Goal: Task Accomplishment & Management: Use online tool/utility

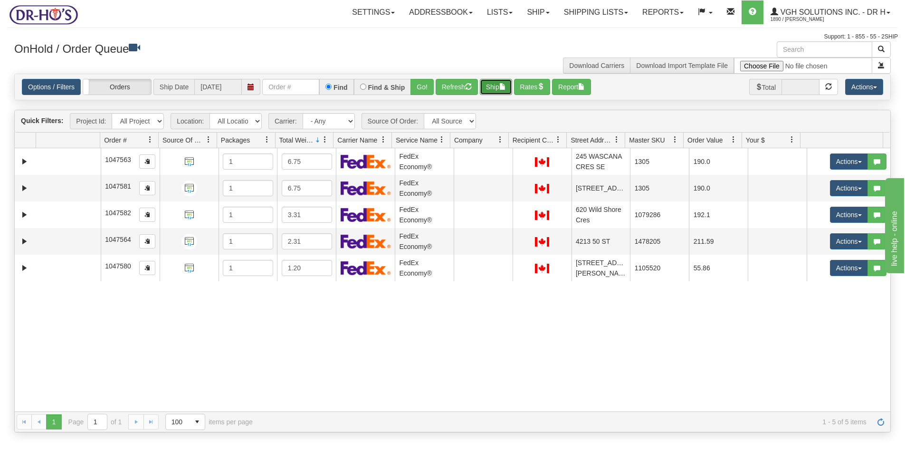
click at [494, 86] on button "Ship" at bounding box center [496, 87] width 32 height 16
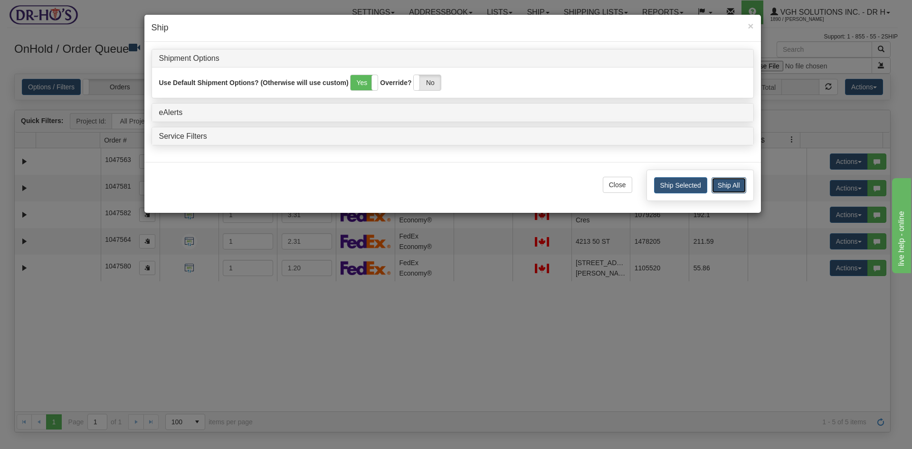
click at [720, 184] on button "Ship All" at bounding box center [728, 185] width 35 height 16
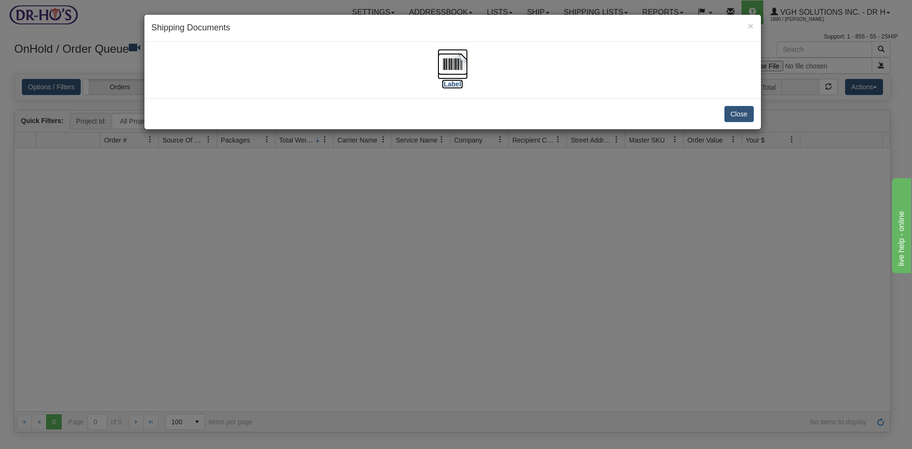
click at [454, 62] on img at bounding box center [452, 64] width 30 height 30
click at [748, 116] on button "Close" at bounding box center [738, 114] width 29 height 16
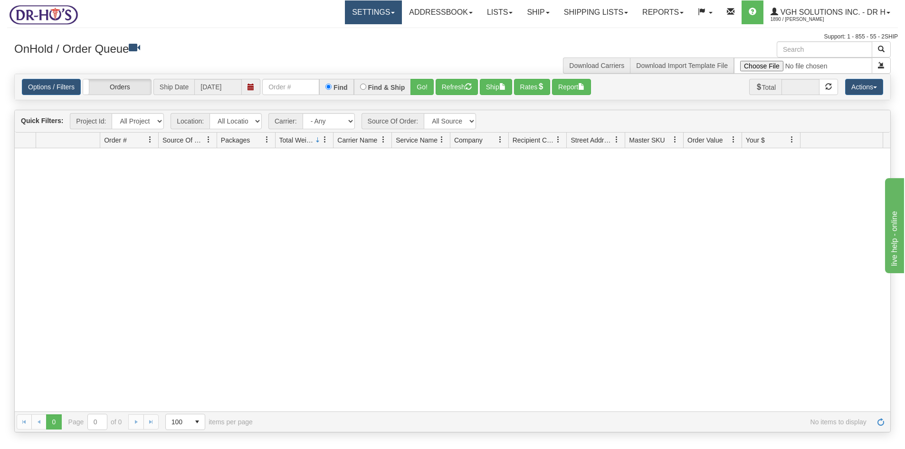
click at [366, 13] on link "Settings" at bounding box center [373, 12] width 57 height 24
click at [344, 30] on span "Shipping Preferences" at bounding box center [348, 33] width 64 height 8
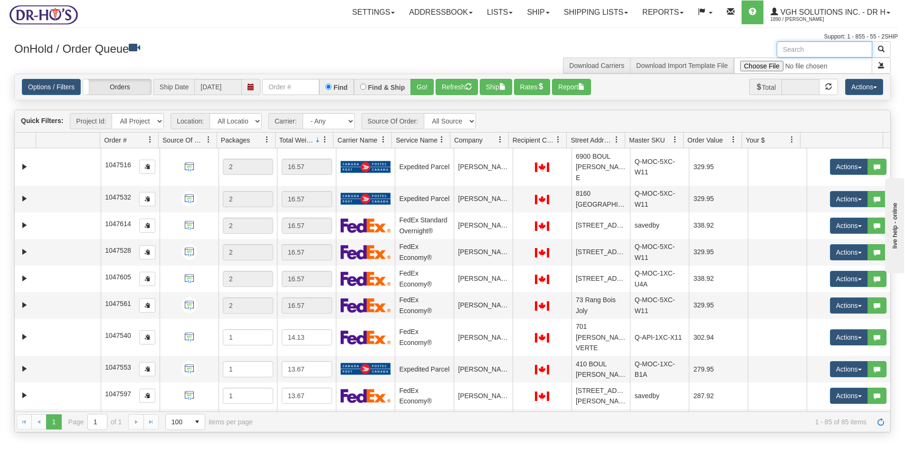
click at [809, 47] on input "text" at bounding box center [823, 49] width 95 height 16
paste input "1203512"
click at [886, 45] on button "button" at bounding box center [880, 49] width 19 height 16
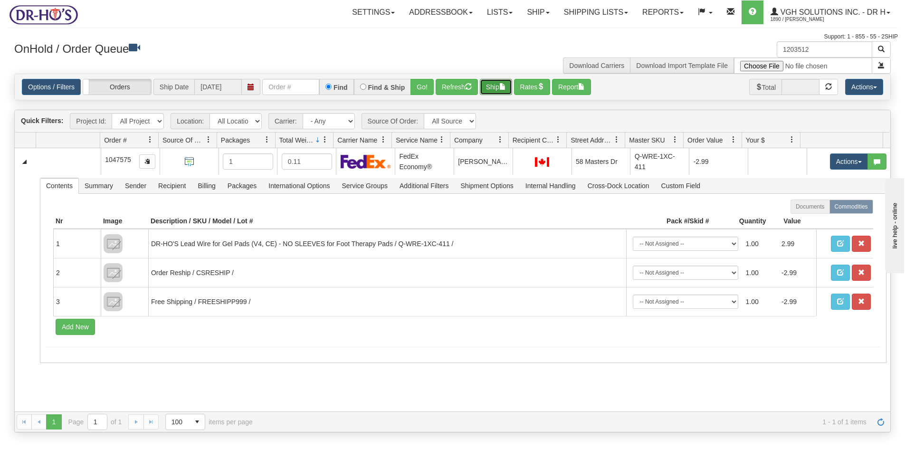
click at [501, 90] on button "Ship" at bounding box center [496, 87] width 32 height 16
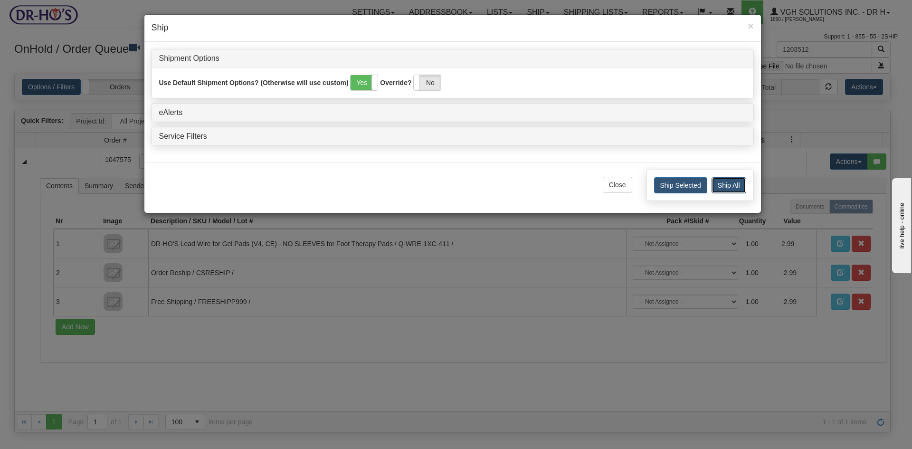
click at [730, 187] on button "Ship All" at bounding box center [728, 185] width 35 height 16
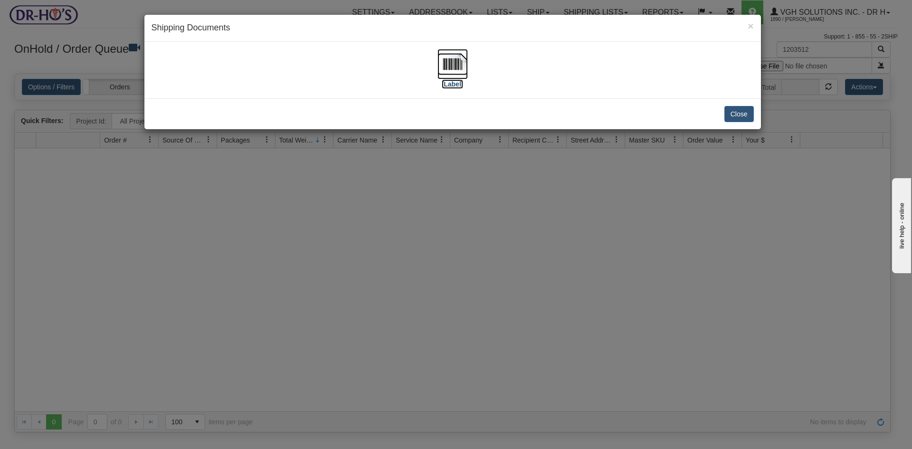
click at [441, 58] on img at bounding box center [452, 64] width 30 height 30
drag, startPoint x: 737, startPoint y: 118, endPoint x: 740, endPoint y: 109, distance: 9.9
click at [737, 118] on button "Close" at bounding box center [738, 114] width 29 height 16
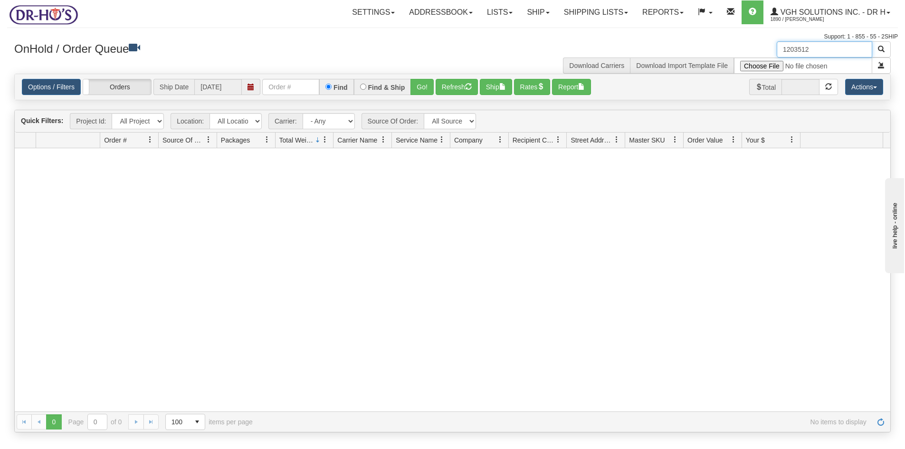
drag, startPoint x: 834, startPoint y: 47, endPoint x: 745, endPoint y: 57, distance: 89.9
click at [745, 57] on div "1203512 Download Carriers Download Import Template File" at bounding box center [675, 57] width 445 height 32
paste input "22476"
type input "224762"
click at [881, 47] on span "button" at bounding box center [880, 49] width 7 height 7
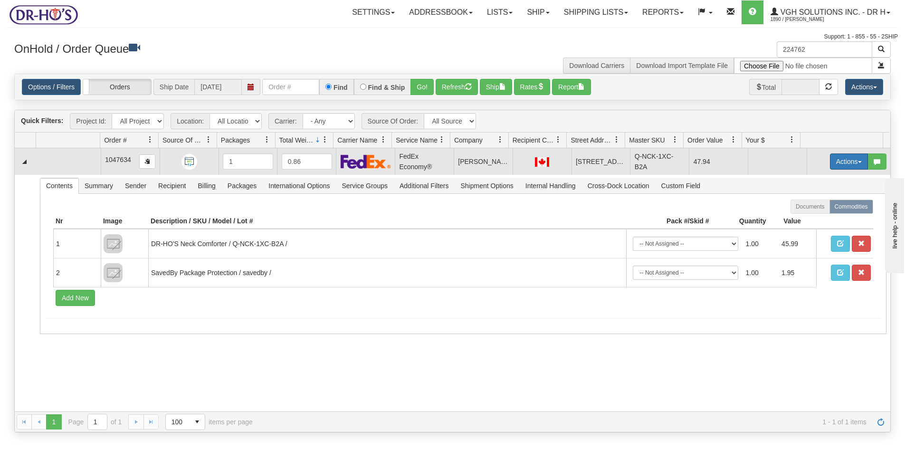
click at [832, 169] on button "Actions" at bounding box center [849, 161] width 38 height 16
click at [801, 183] on span "Open" at bounding box center [812, 180] width 23 height 8
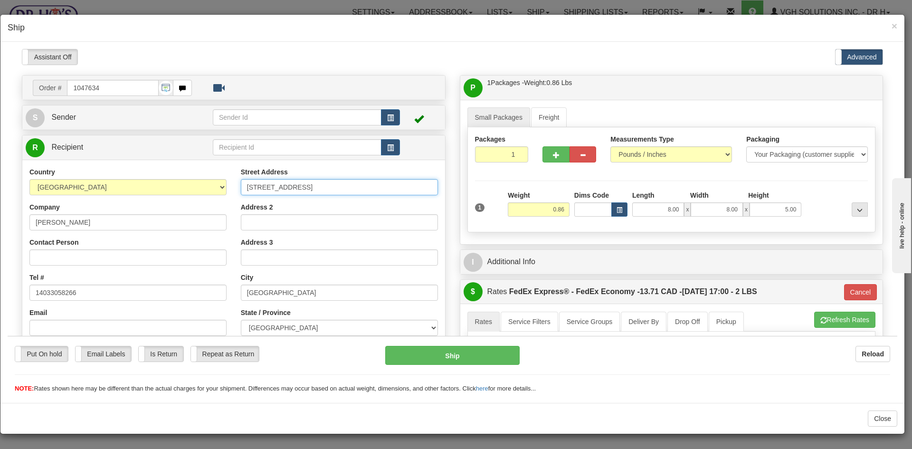
drag, startPoint x: 363, startPoint y: 186, endPoint x: 143, endPoint y: 197, distance: 219.6
click at [144, 197] on div "Country [GEOGRAPHIC_DATA] [GEOGRAPHIC_DATA] [GEOGRAPHIC_DATA] [GEOGRAPHIC_DATA]…" at bounding box center [233, 294] width 423 height 255
paste input "[STREET_ADDRESS][PERSON_NAME]"
type input "[STREET_ADDRESS][PERSON_NAME]"
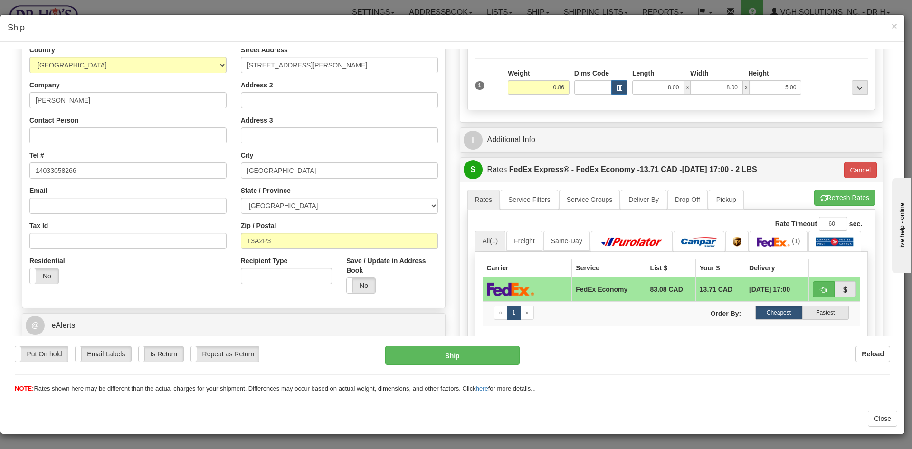
scroll to position [142, 0]
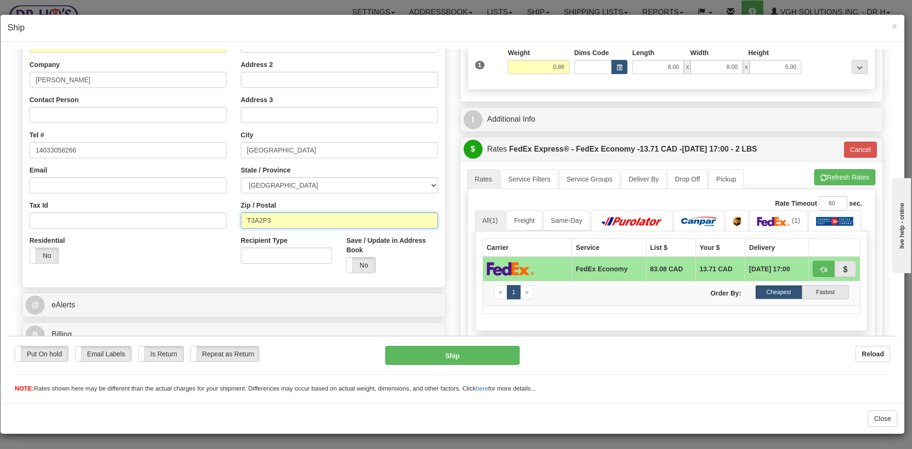
drag, startPoint x: 281, startPoint y: 219, endPoint x: 197, endPoint y: 229, distance: 85.1
click at [198, 229] on div "Country [GEOGRAPHIC_DATA] [GEOGRAPHIC_DATA] [GEOGRAPHIC_DATA] [GEOGRAPHIC_DATA]…" at bounding box center [233, 151] width 423 height 255
paste input "2T 6H4"
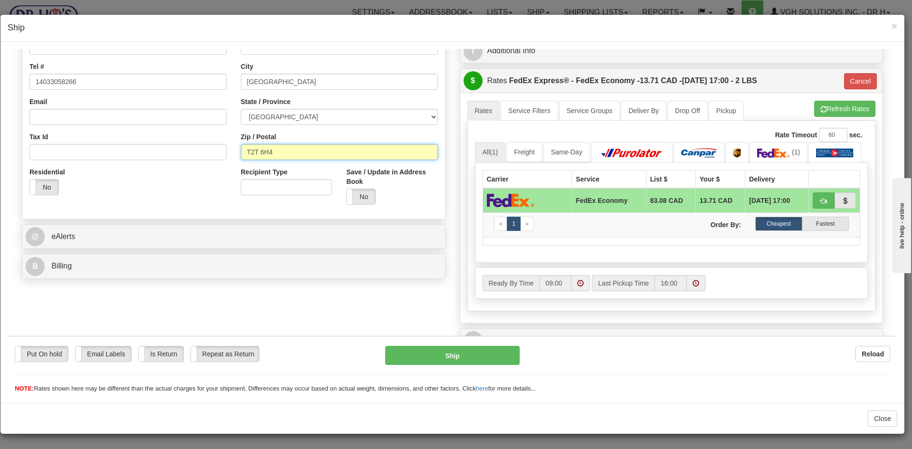
scroll to position [283, 0]
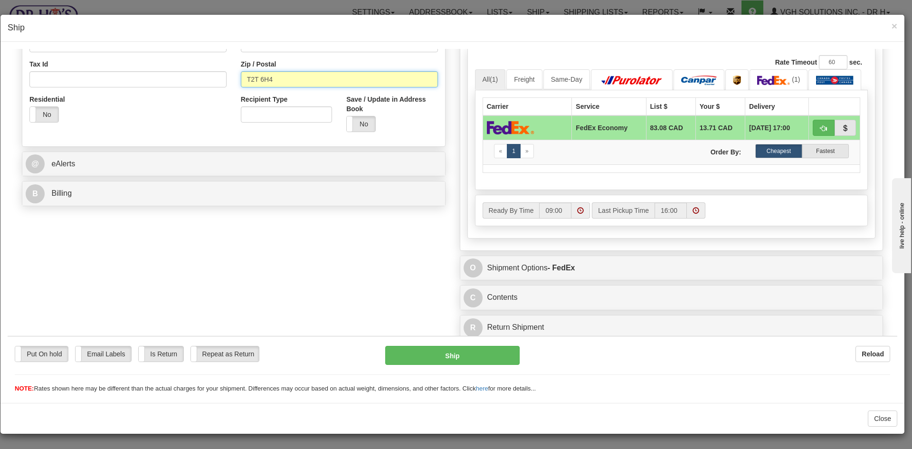
type input "T2T 6H4"
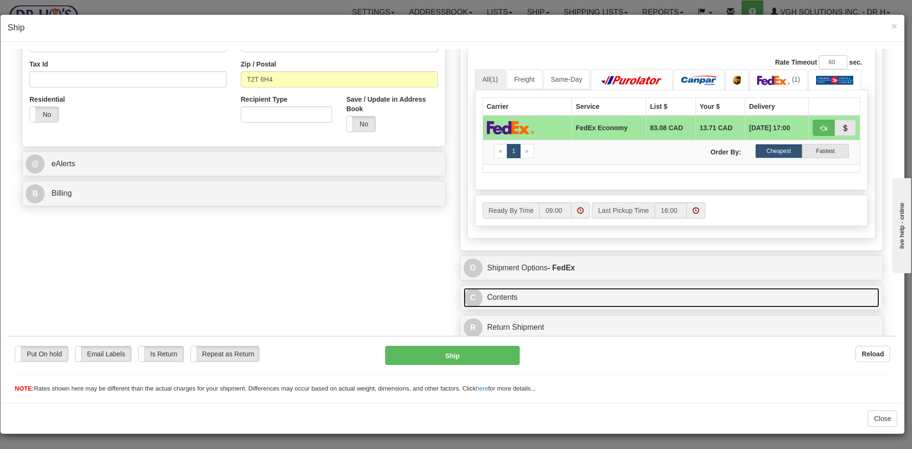
click at [566, 299] on link "C Contents" at bounding box center [671, 296] width 416 height 19
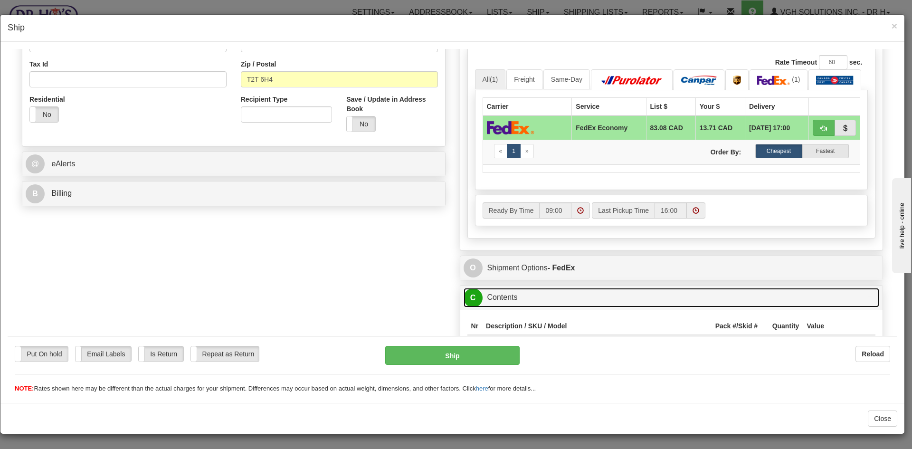
type input "20"
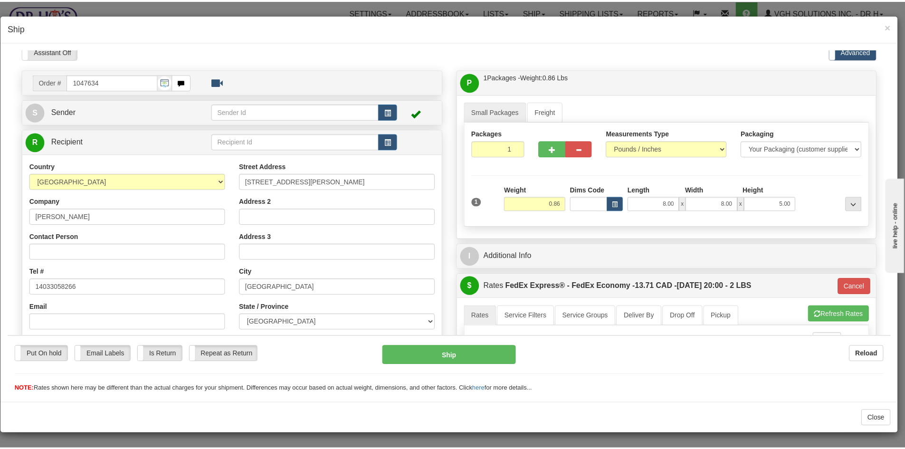
scroll to position [0, 0]
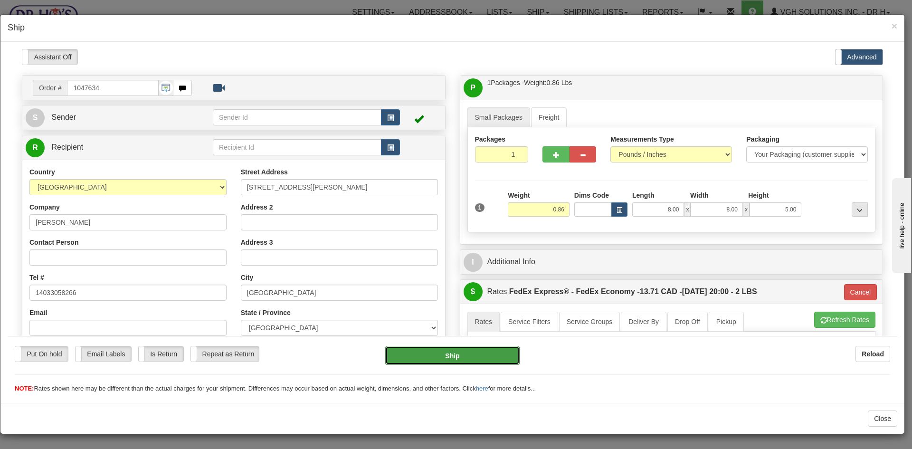
click at [455, 355] on button "Ship" at bounding box center [452, 354] width 134 height 19
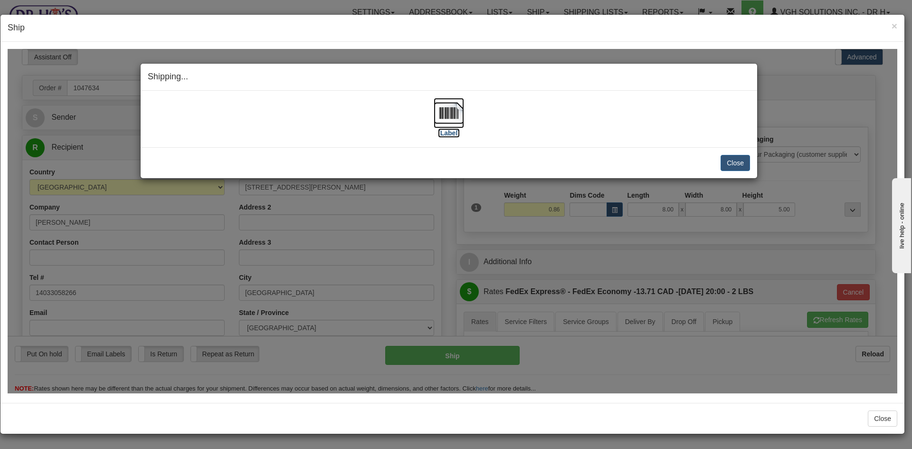
click at [455, 112] on img at bounding box center [449, 112] width 30 height 30
click at [736, 162] on button "Close" at bounding box center [734, 162] width 29 height 16
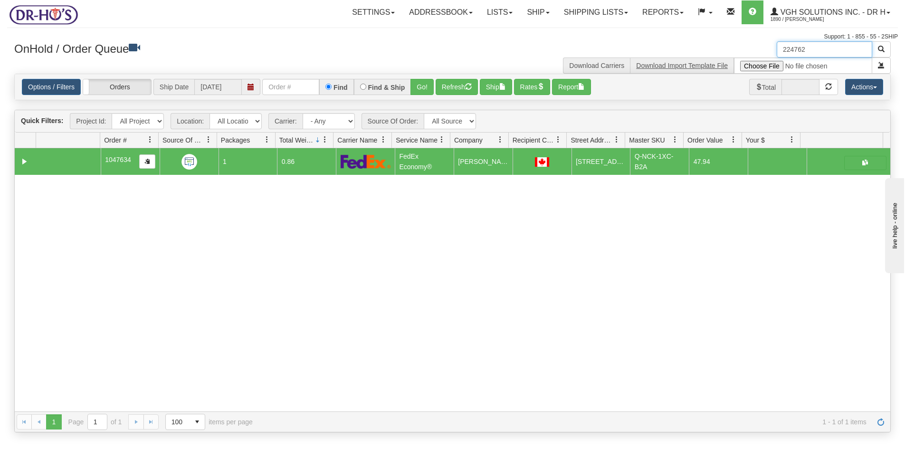
drag, startPoint x: 827, startPoint y: 48, endPoint x: 679, endPoint y: 69, distance: 149.5
click at [681, 68] on div "224762 Download Carriers Download Import Template File" at bounding box center [675, 57] width 445 height 32
click at [457, 87] on button "Refresh" at bounding box center [456, 87] width 42 height 16
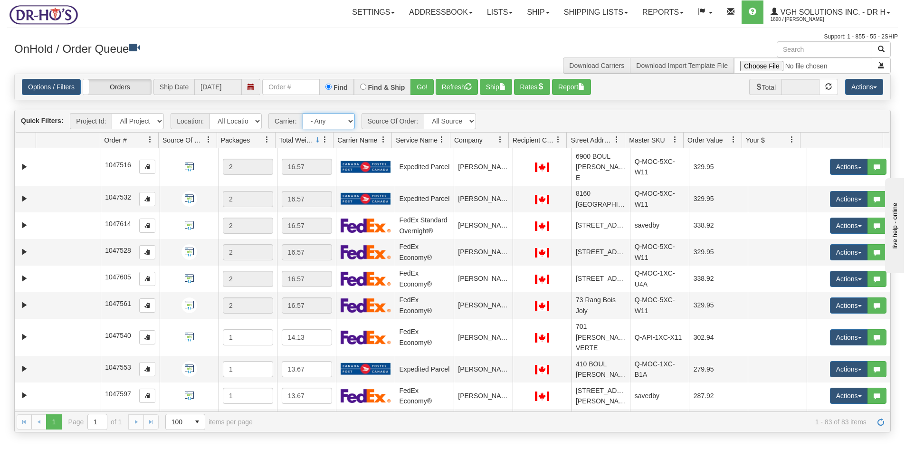
click at [347, 121] on select "- Any - Has NO carrier assigned - Has a carrier assigned FedEx Express® Canada …" at bounding box center [328, 121] width 52 height 16
select select "20"
click at [302, 113] on select "- Any - Has NO carrier assigned - Has a carrier assigned FedEx Express® Canada …" at bounding box center [328, 121] width 52 height 16
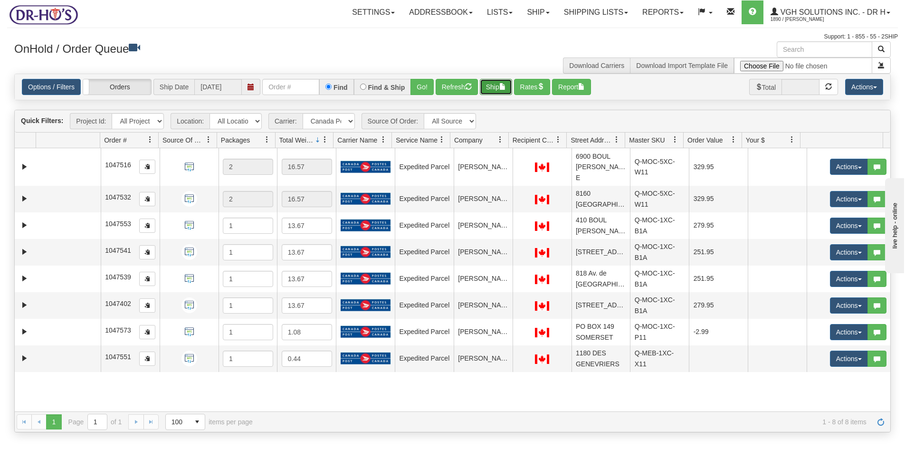
click at [489, 86] on button "Ship" at bounding box center [496, 87] width 32 height 16
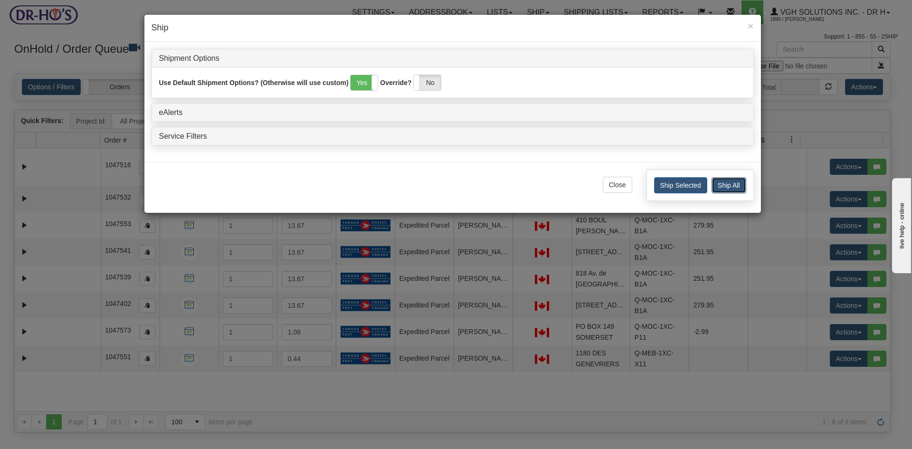
click at [726, 184] on button "Ship All" at bounding box center [728, 185] width 35 height 16
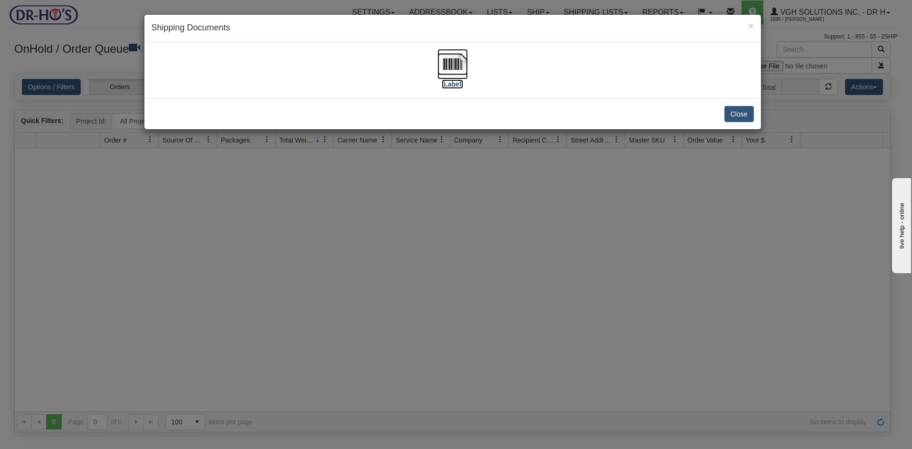
click at [443, 62] on img at bounding box center [452, 64] width 30 height 30
click at [735, 114] on button "Close" at bounding box center [738, 114] width 29 height 16
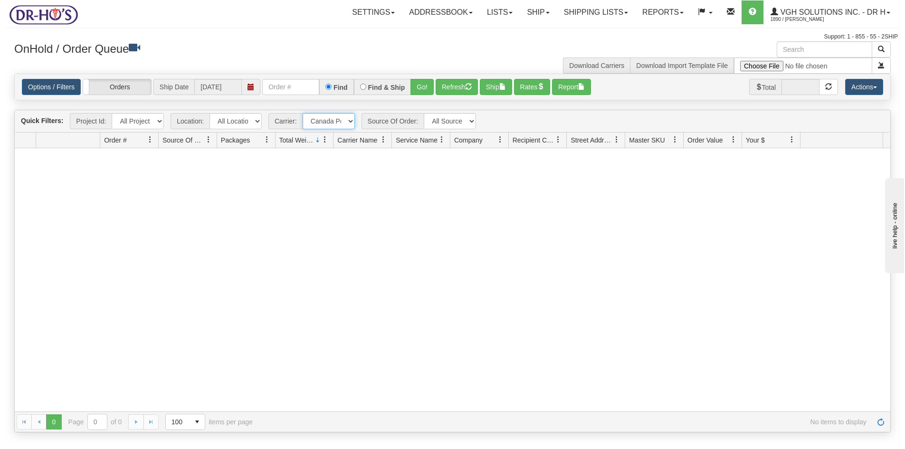
click at [349, 121] on select "- Any - Has NO carrier assigned - Has a carrier assigned FedEx Express® Canada …" at bounding box center [328, 121] width 52 height 16
select select "grid toolbar"
click at [302, 113] on select "- Any - Has NO carrier assigned - Has a carrier assigned FedEx Express® Canada …" at bounding box center [328, 121] width 52 height 16
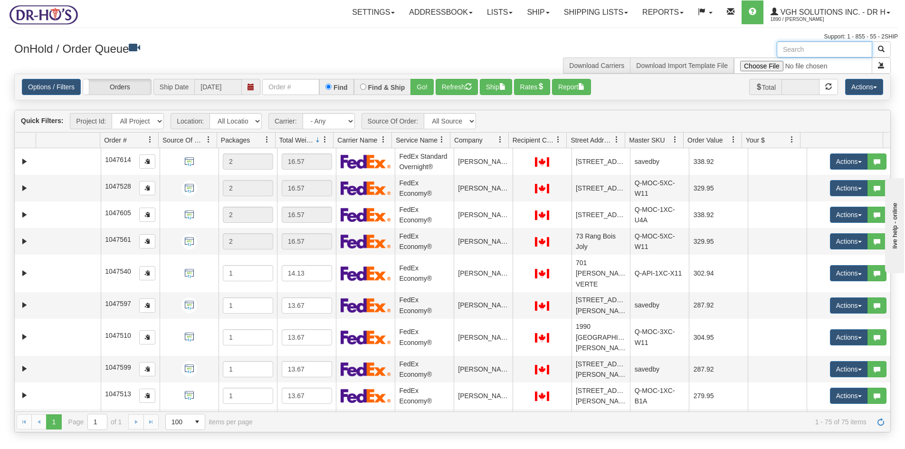
click at [816, 44] on input "text" at bounding box center [823, 49] width 95 height 16
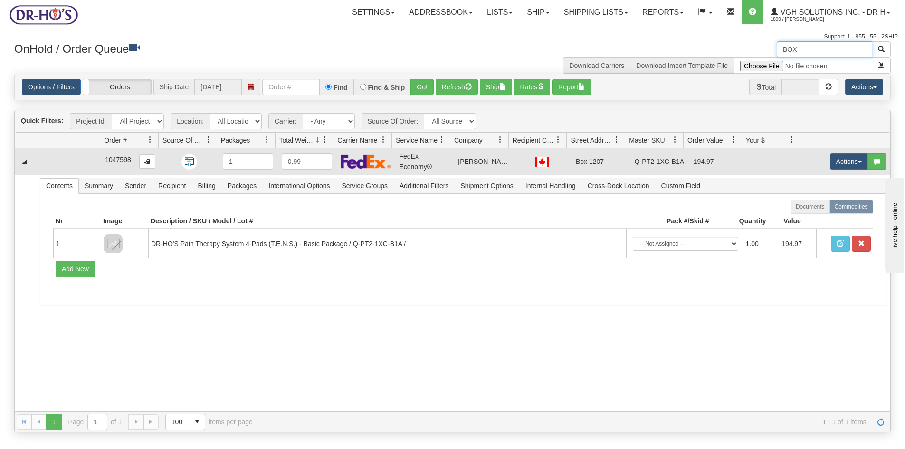
click at [61, 158] on td at bounding box center [68, 161] width 65 height 27
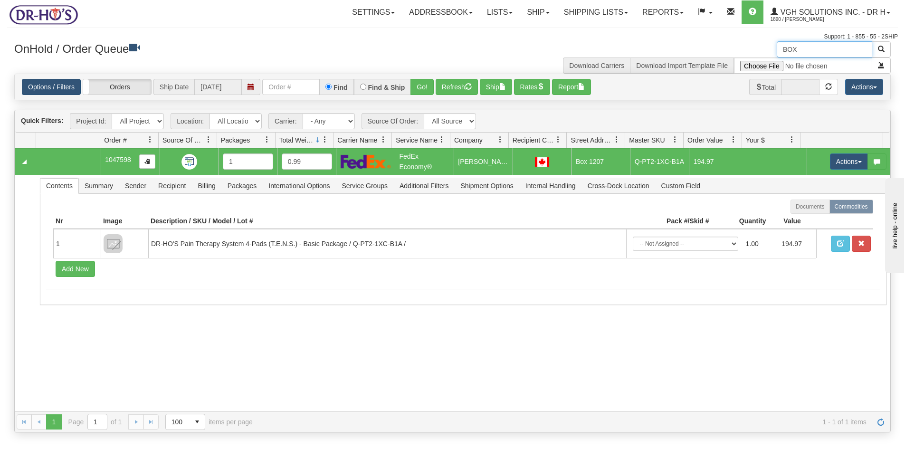
type input "BOX"
click at [31, 89] on link "Options / Filters" at bounding box center [51, 87] width 59 height 16
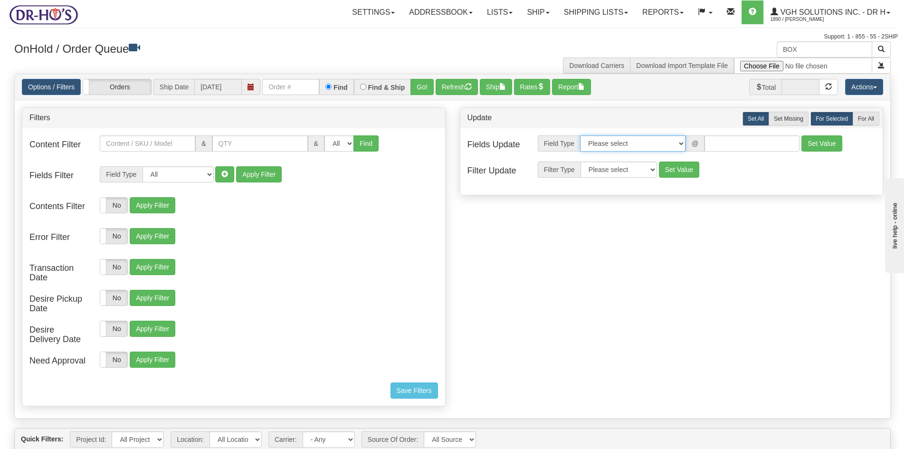
click at [681, 143] on select "Please select Contact Person Company Country Country & State/Province City Zip …" at bounding box center [632, 143] width 105 height 16
select select "94"
click at [580, 135] on select "Please select Contact Person Company Country Country & State/Province City Zip …" at bounding box center [632, 143] width 105 height 16
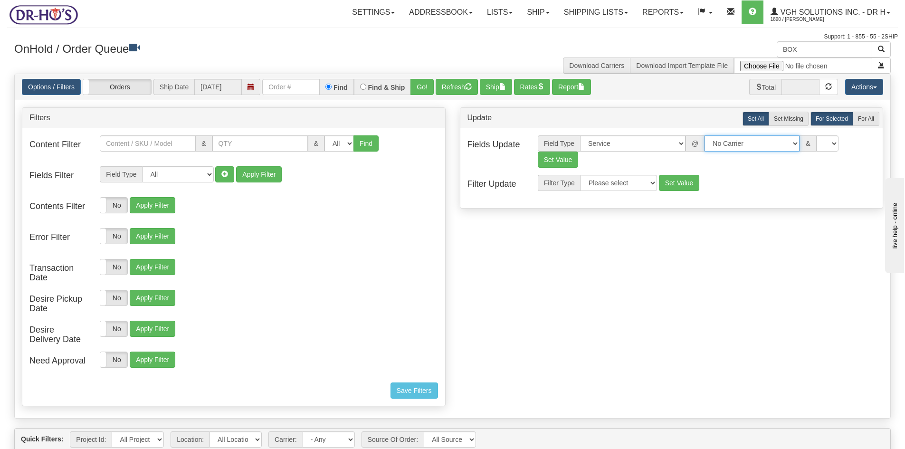
click at [786, 142] on select "No Carrier FedEx Express® UPS Purolator Canpar [GEOGRAPHIC_DATA] Post BeSwyft K…" at bounding box center [751, 143] width 95 height 16
select select "2"
click at [704, 135] on select "No Carrier FedEx Express® UPS Purolator Canpar [GEOGRAPHIC_DATA] Post BeSwyft K…" at bounding box center [751, 143] width 95 height 16
click at [828, 141] on select "US -> US - 70 - FedEx 1 Day® Freight US -> US - 03 - FedEx 2 Day® US -> US - 49…" at bounding box center [827, 143] width 95 height 16
select select "05"
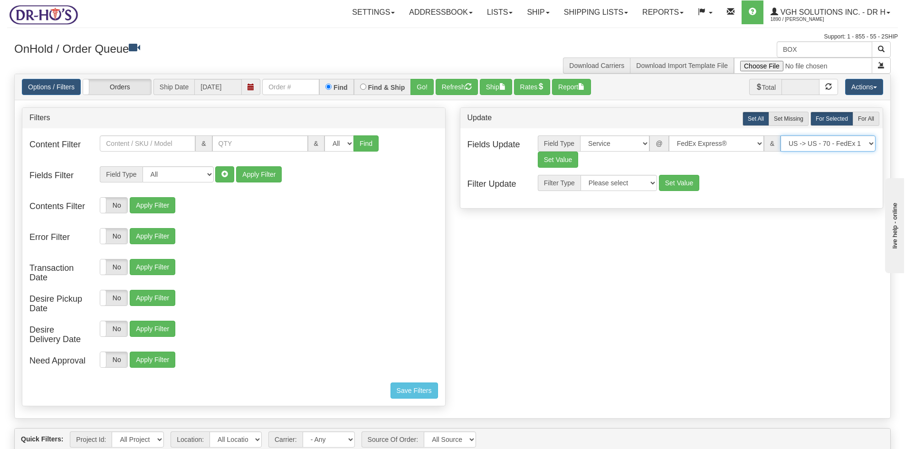
click at [780, 135] on select "US -> US - 70 - FedEx 1 Day® Freight US -> US - 03 - FedEx 2 Day® US -> US - 49…" at bounding box center [827, 143] width 95 height 16
click at [555, 158] on button "Set Value" at bounding box center [557, 159] width 41 height 16
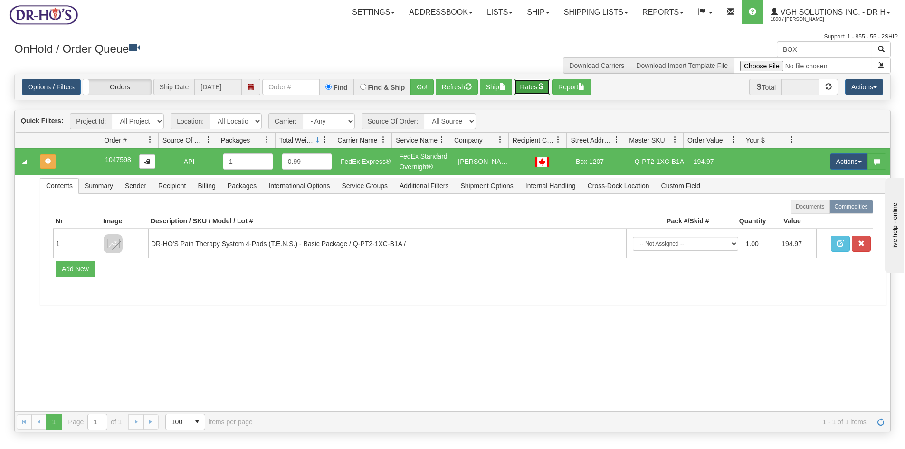
click at [528, 87] on button "Rates" at bounding box center [532, 87] width 37 height 16
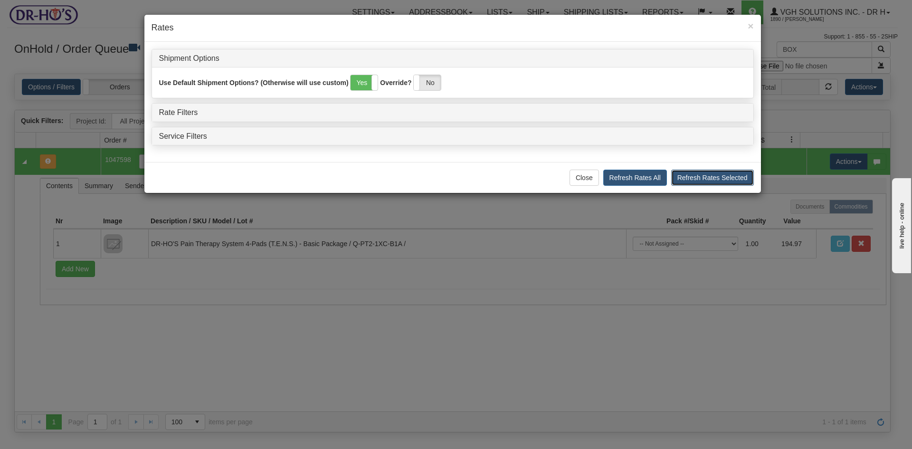
click at [719, 179] on button "Refresh Rates Selected" at bounding box center [712, 178] width 83 height 16
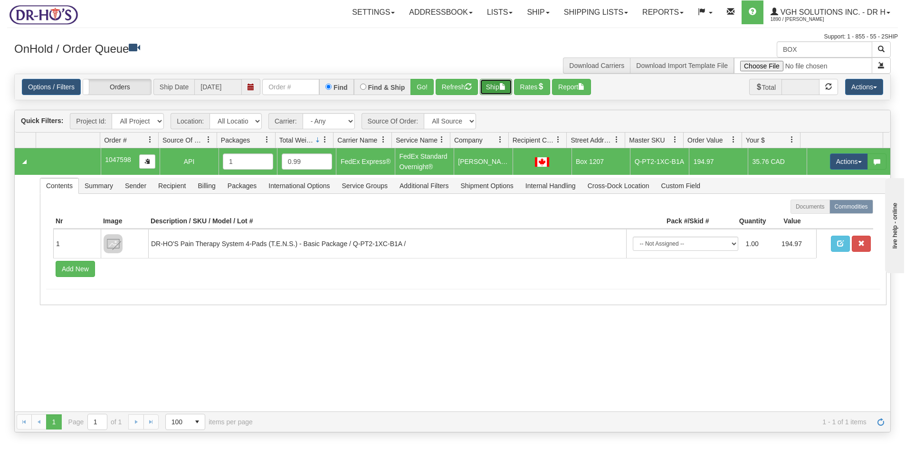
click at [491, 85] on button "Ship" at bounding box center [496, 87] width 32 height 16
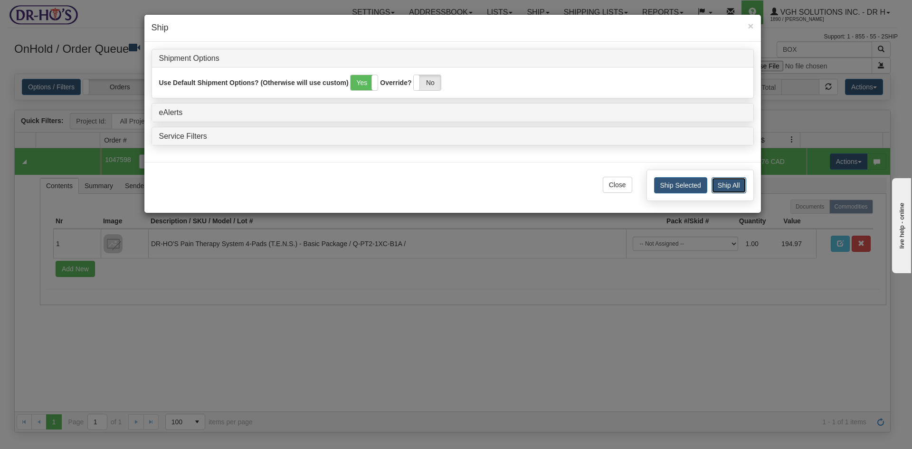
click at [723, 183] on button "Ship All" at bounding box center [728, 185] width 35 height 16
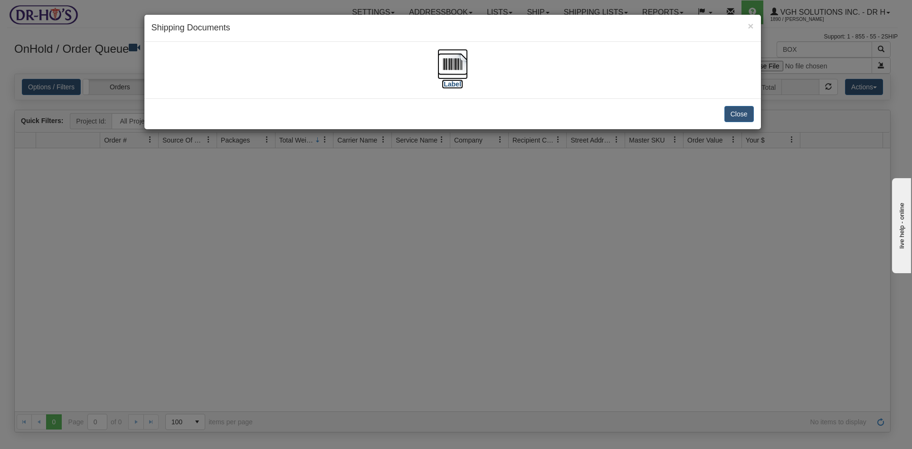
click at [453, 68] on img at bounding box center [452, 64] width 30 height 30
click at [742, 112] on button "Close" at bounding box center [738, 114] width 29 height 16
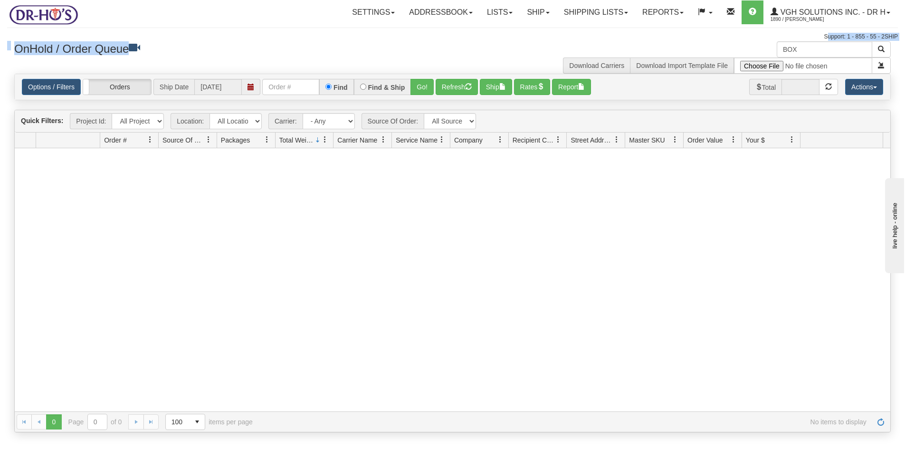
drag, startPoint x: 815, startPoint y: 40, endPoint x: 770, endPoint y: 55, distance: 47.4
click at [772, 52] on div "Toggle navigation Settings Shipping Preferences Fields Preferences New" at bounding box center [452, 224] width 905 height 449
drag, startPoint x: 807, startPoint y: 53, endPoint x: 779, endPoint y: 54, distance: 28.0
click at [779, 54] on input "BOX" at bounding box center [823, 49] width 95 height 16
click at [443, 88] on button "Refresh" at bounding box center [456, 87] width 42 height 16
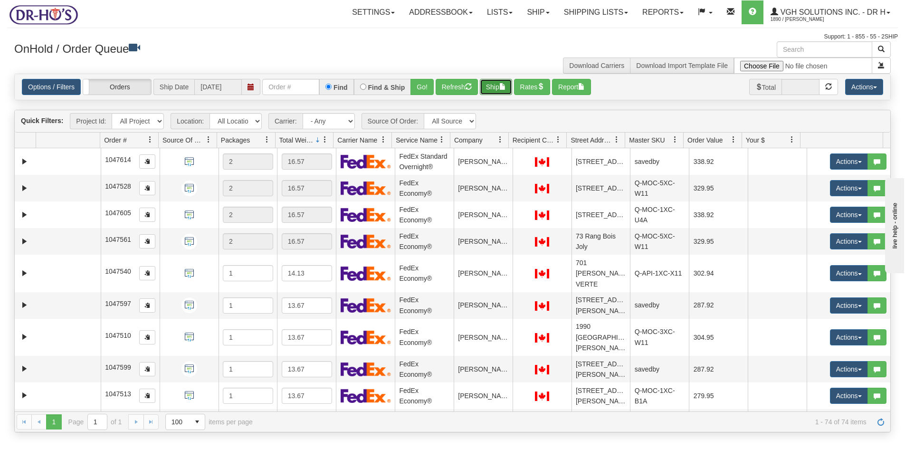
click at [487, 85] on button "Ship" at bounding box center [496, 87] width 32 height 16
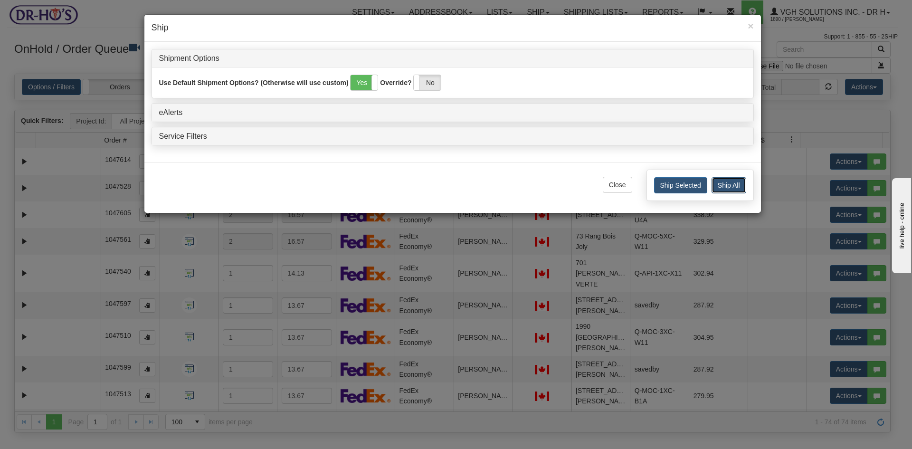
click at [726, 188] on button "Ship All" at bounding box center [728, 185] width 35 height 16
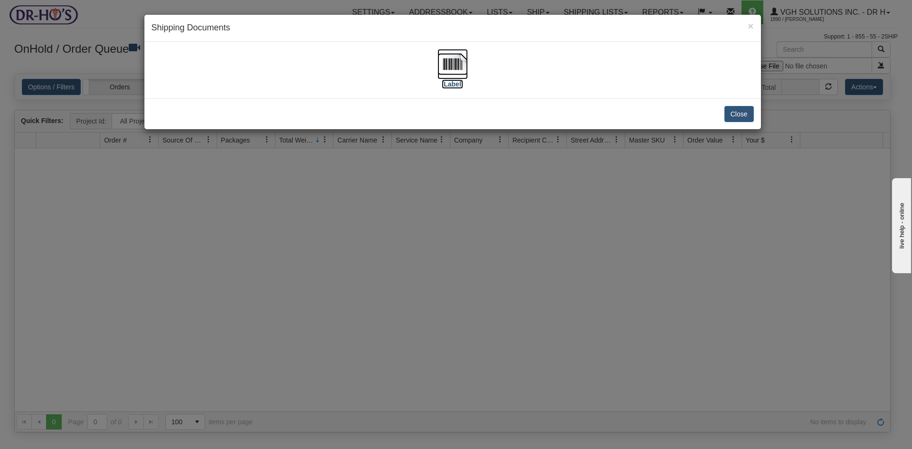
click at [452, 61] on img at bounding box center [452, 64] width 30 height 30
click at [744, 112] on button "Close" at bounding box center [738, 114] width 29 height 16
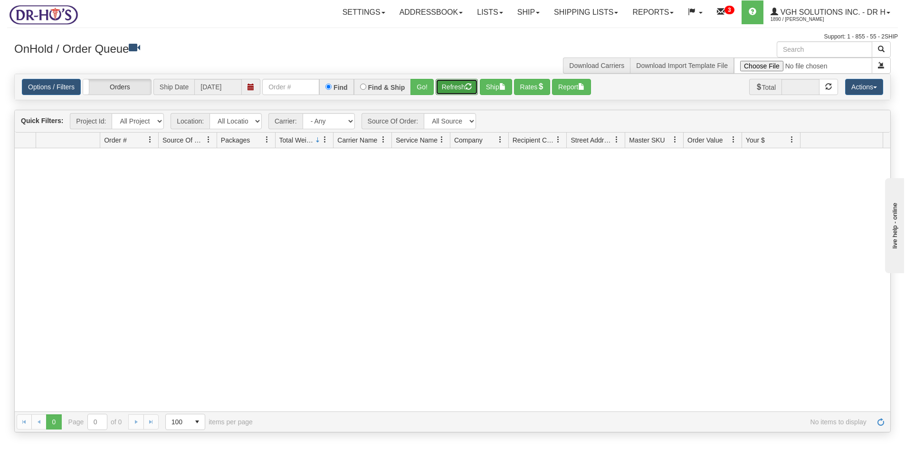
click at [456, 86] on button "Refresh" at bounding box center [456, 87] width 42 height 16
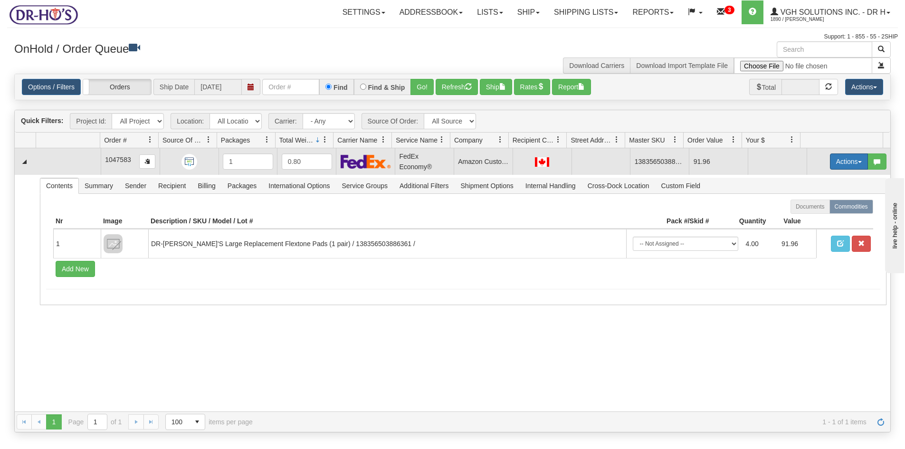
click at [835, 161] on button "Actions" at bounding box center [849, 161] width 38 height 16
click at [804, 181] on span "Open" at bounding box center [812, 180] width 23 height 8
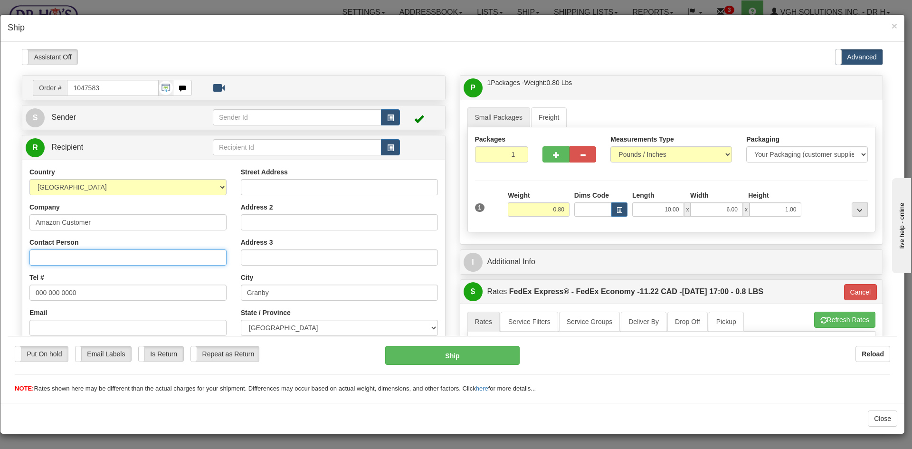
click at [43, 256] on input "Contact Person" at bounding box center [127, 257] width 197 height 16
paste input "[PERSON_NAME]"
type input "[PERSON_NAME]"
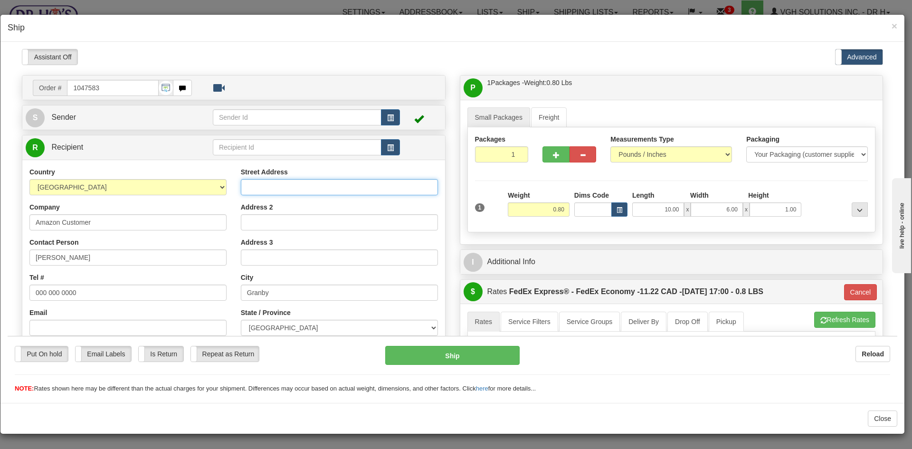
click at [249, 185] on input "Street Address" at bounding box center [339, 187] width 197 height 16
paste input "104-677 montee des Seigneurs"
drag, startPoint x: 248, startPoint y: 185, endPoint x: 251, endPoint y: 218, distance: 33.4
click at [248, 193] on input "104-677 montee des Seigneurs" at bounding box center [339, 187] width 197 height 16
type input "104-677 montee des Seigneurs"
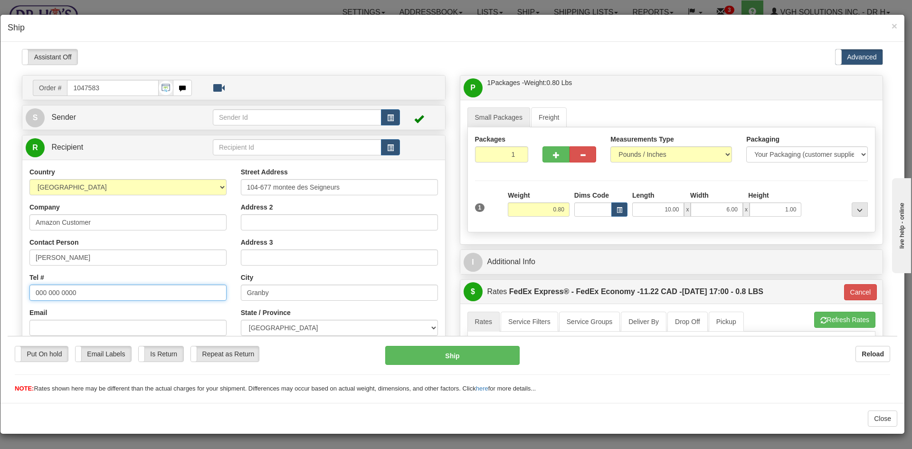
drag, startPoint x: 99, startPoint y: 292, endPoint x: -22, endPoint y: 292, distance: 121.1
click at [8, 292] on html "Please wait... Attention! Ok Add to Bidding... Preview Custom Documents Preview…" at bounding box center [452, 220] width 889 height 344
paste input "[PHONE_NUMBER]"
type input "15144095259"
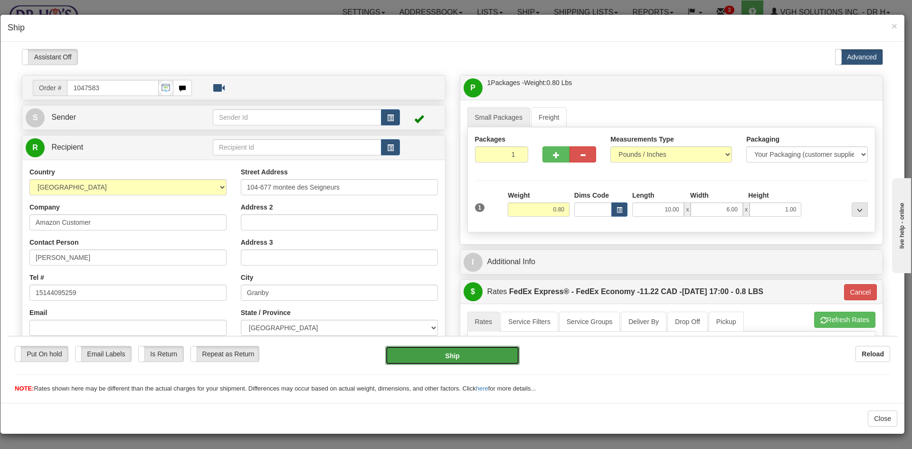
click at [481, 350] on button "Ship" at bounding box center [452, 354] width 134 height 19
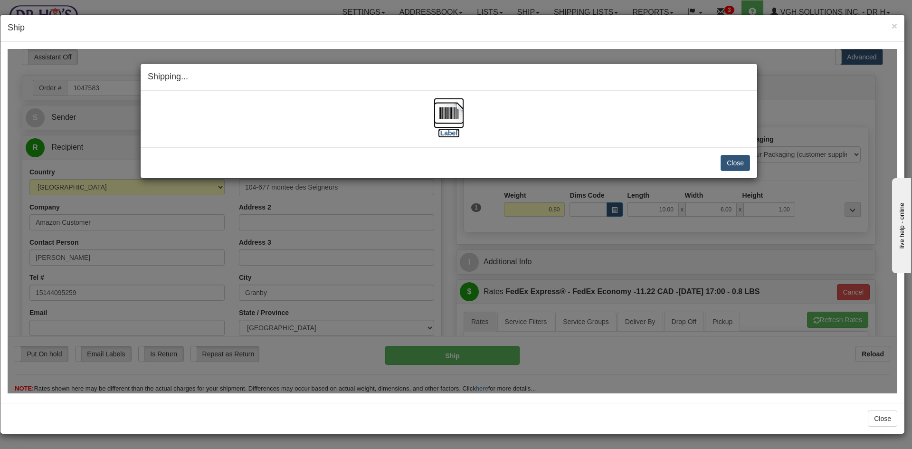
click at [443, 113] on img at bounding box center [449, 112] width 30 height 30
